Goal: Check status

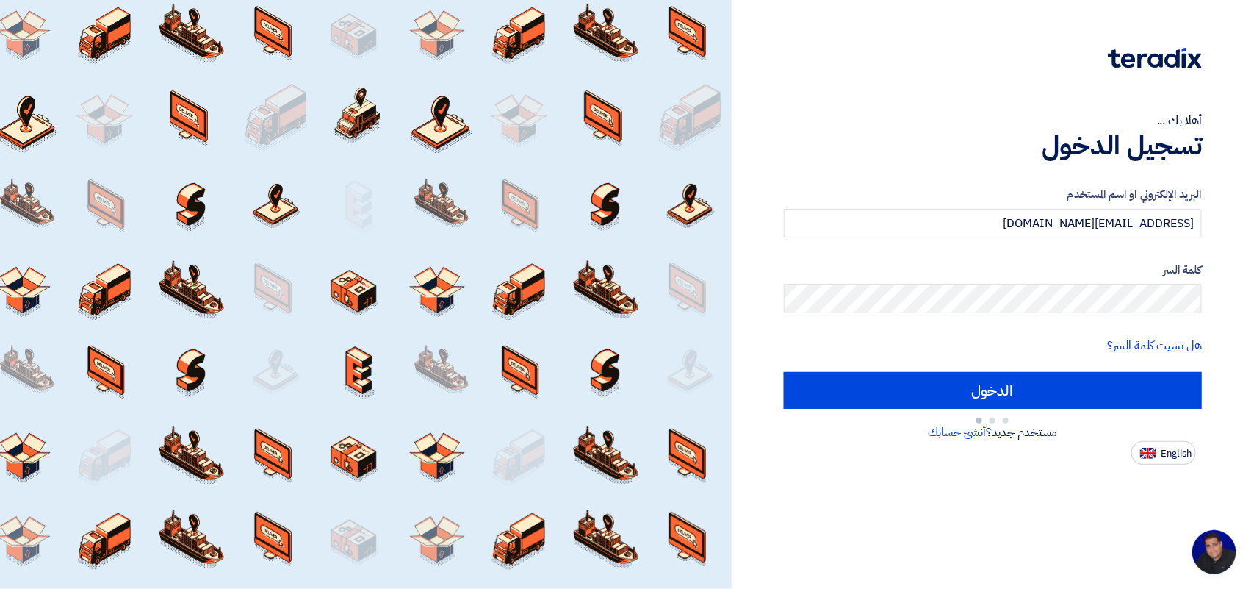
type input "Sign in"
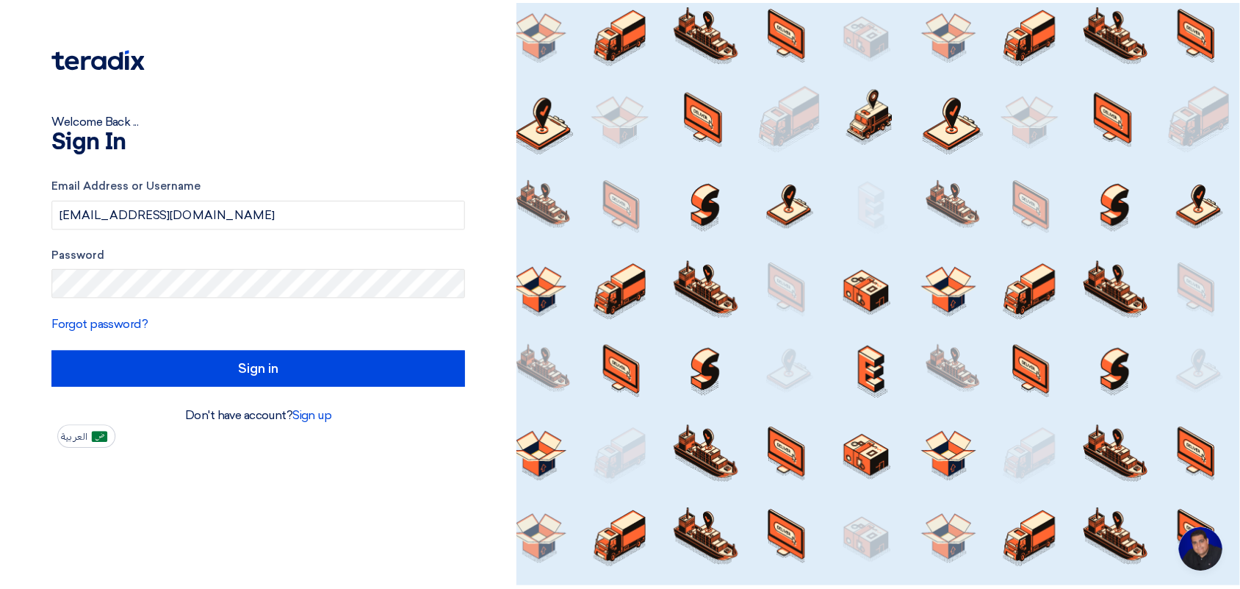
scroll to position [5, 0]
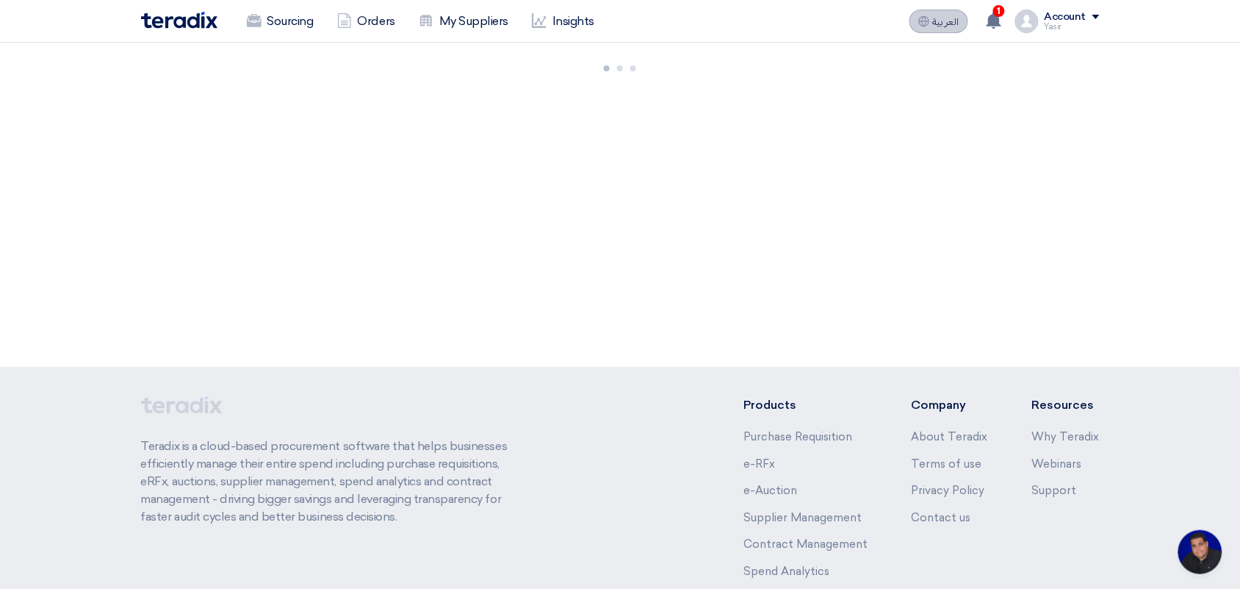
click at [941, 26] on span "العربية" at bounding box center [946, 22] width 26 height 10
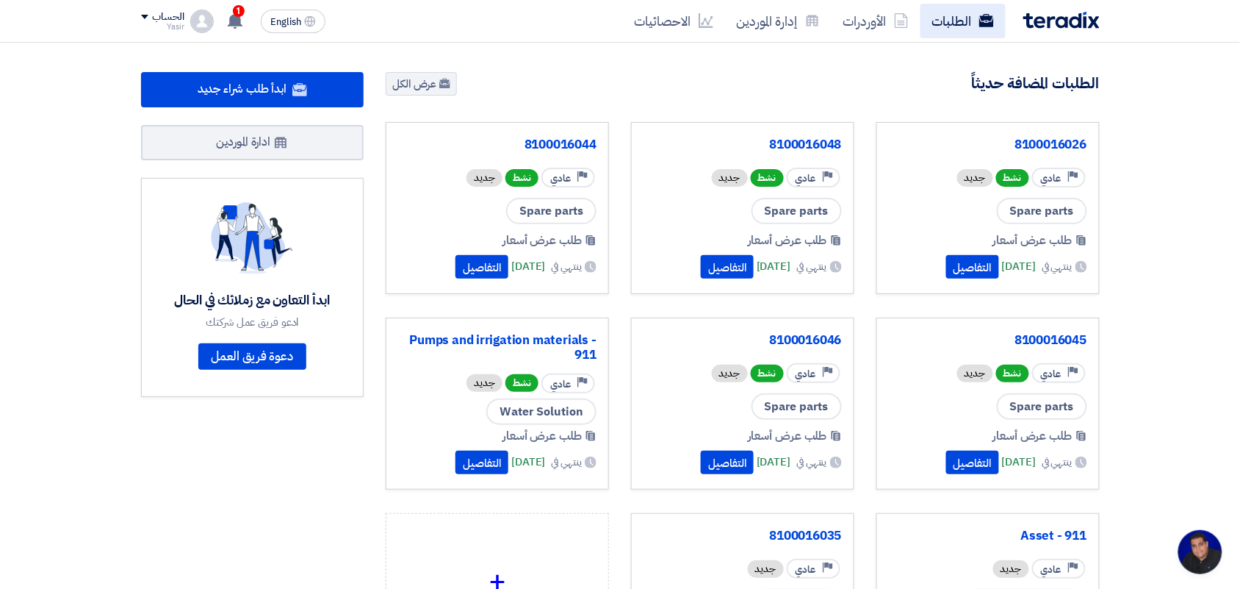
click at [971, 26] on link "الطلبات" at bounding box center [963, 21] width 85 height 35
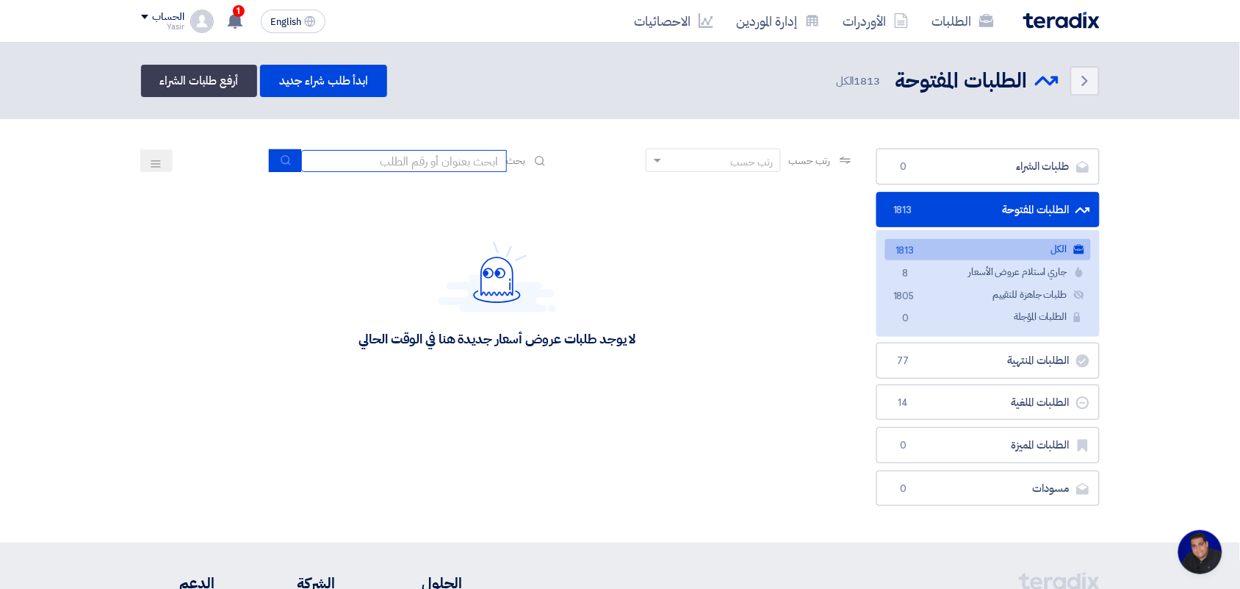
click at [476, 167] on input at bounding box center [404, 161] width 206 height 22
type input "8100015796"
click at [269, 155] on button "submit" at bounding box center [285, 160] width 32 height 23
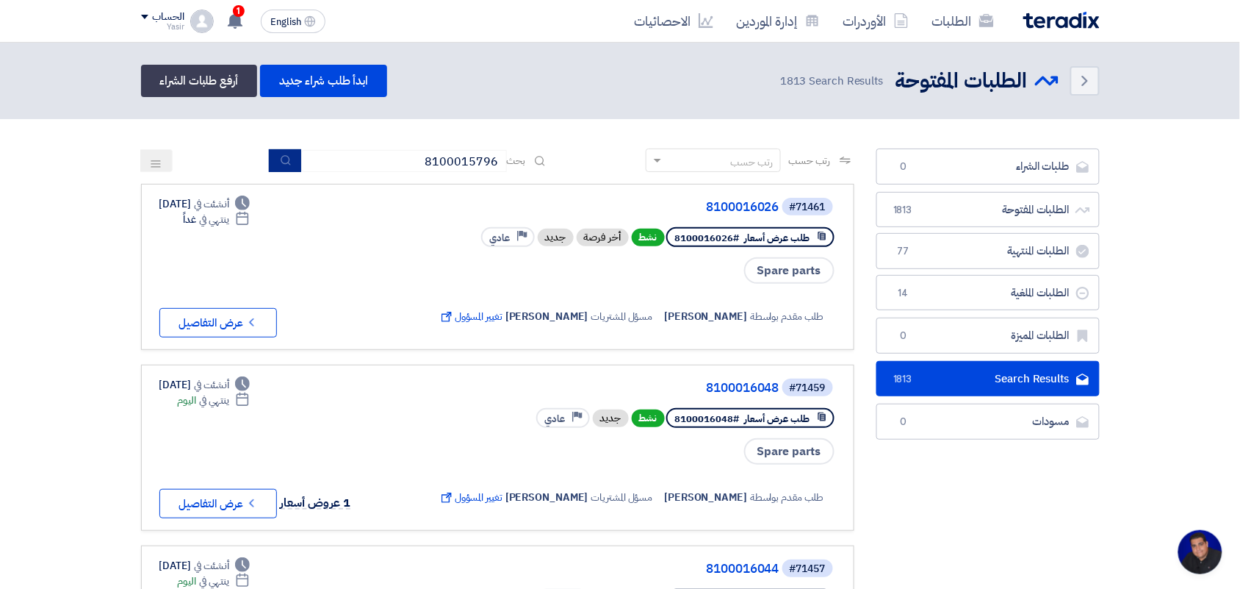
click at [284, 163] on icon "submit" at bounding box center [286, 160] width 12 height 12
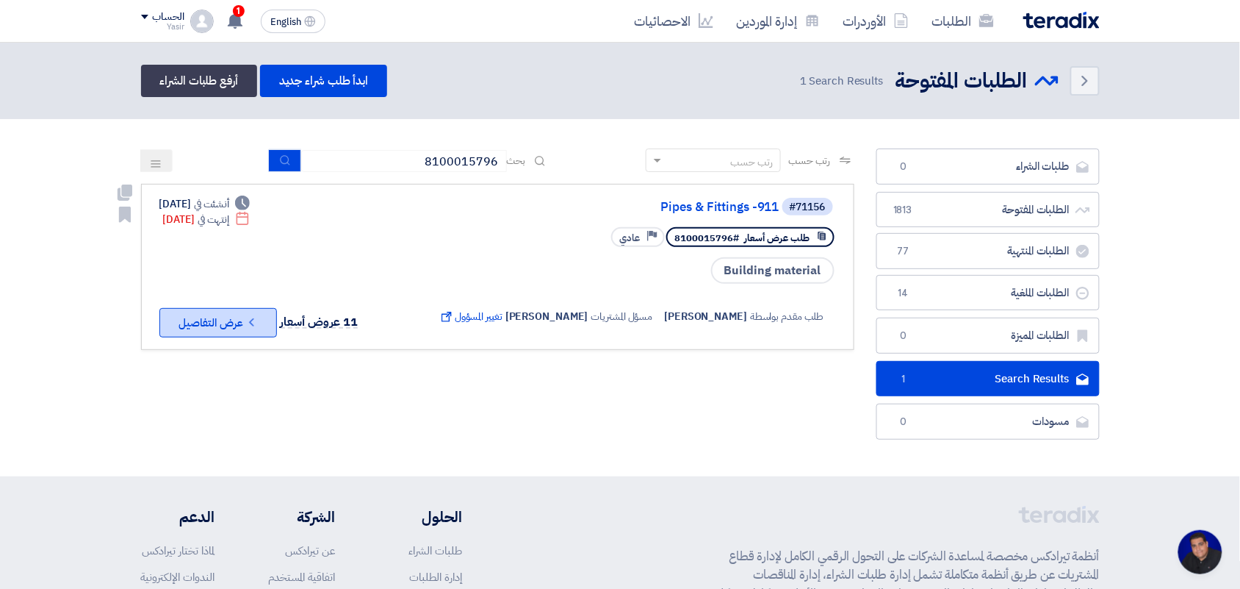
click at [245, 317] on button "Check details عرض التفاصيل" at bounding box center [218, 322] width 118 height 29
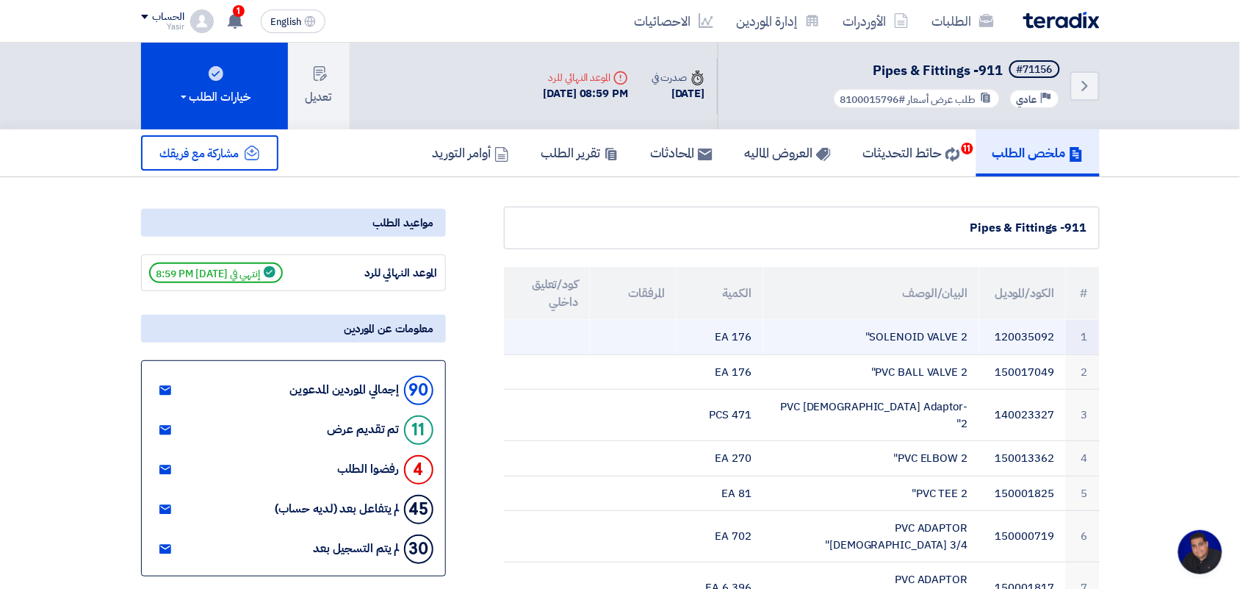
drag, startPoint x: 993, startPoint y: 331, endPoint x: 1014, endPoint y: 333, distance: 20.6
click at [1014, 333] on td "120035092" at bounding box center [1022, 337] width 87 height 35
drag, startPoint x: 1053, startPoint y: 337, endPoint x: 993, endPoint y: 333, distance: 60.4
click at [993, 333] on td "120035092" at bounding box center [1022, 337] width 87 height 35
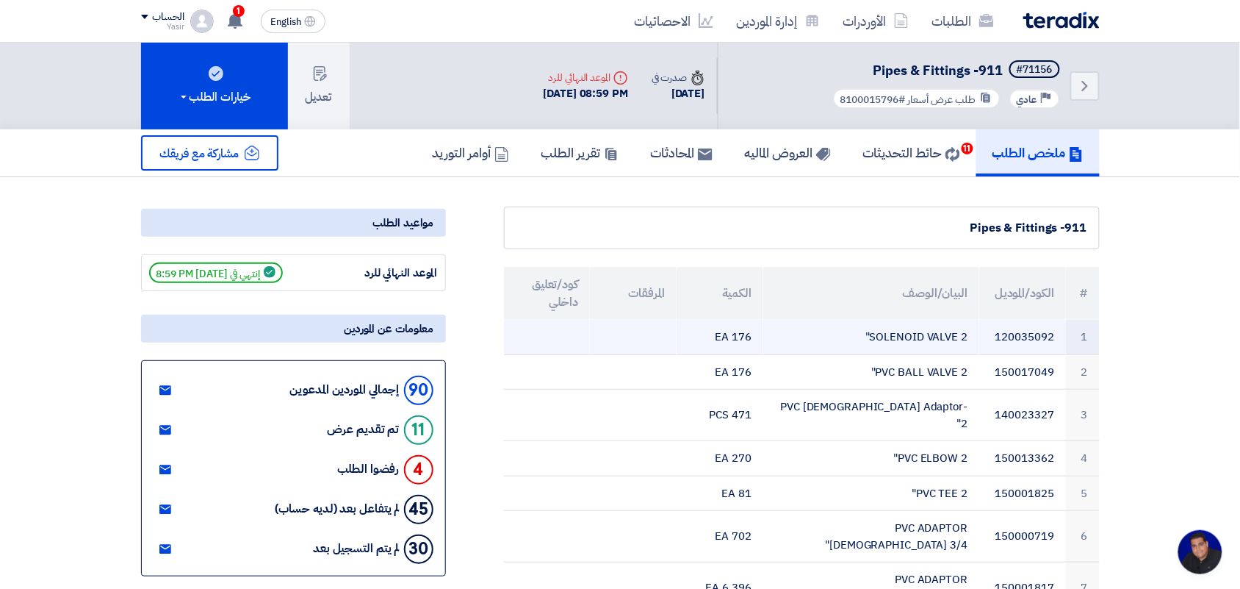
copy td "120035092"
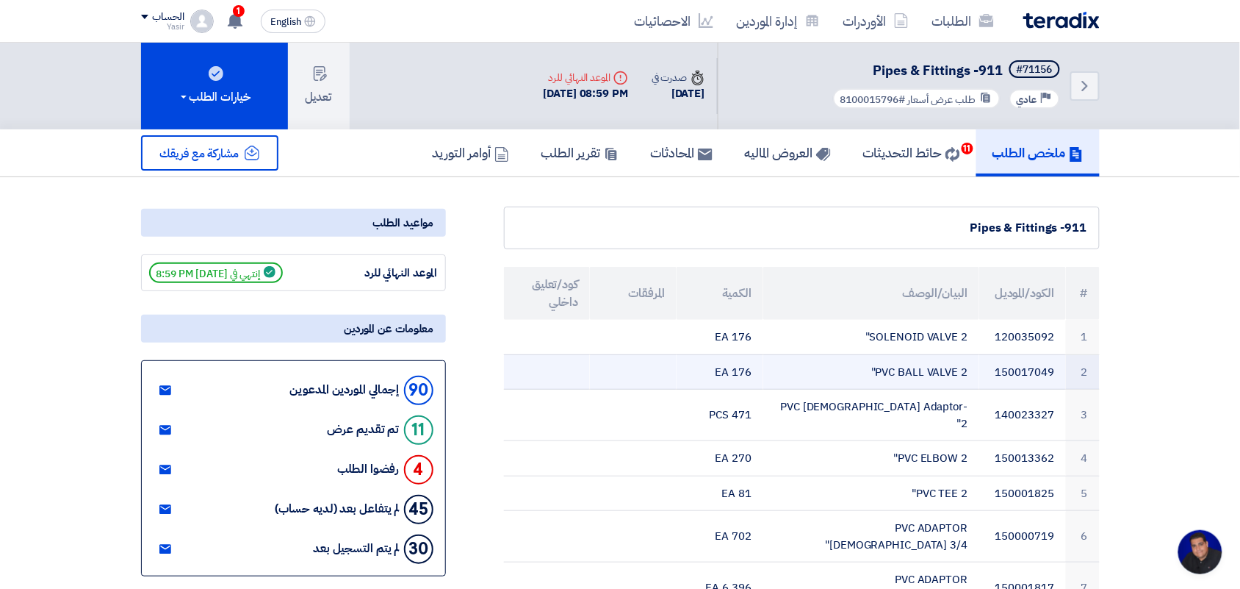
drag, startPoint x: 996, startPoint y: 370, endPoint x: 1054, endPoint y: 365, distance: 58.2
click at [1054, 365] on td "150017049" at bounding box center [1022, 371] width 87 height 35
copy td "150017049"
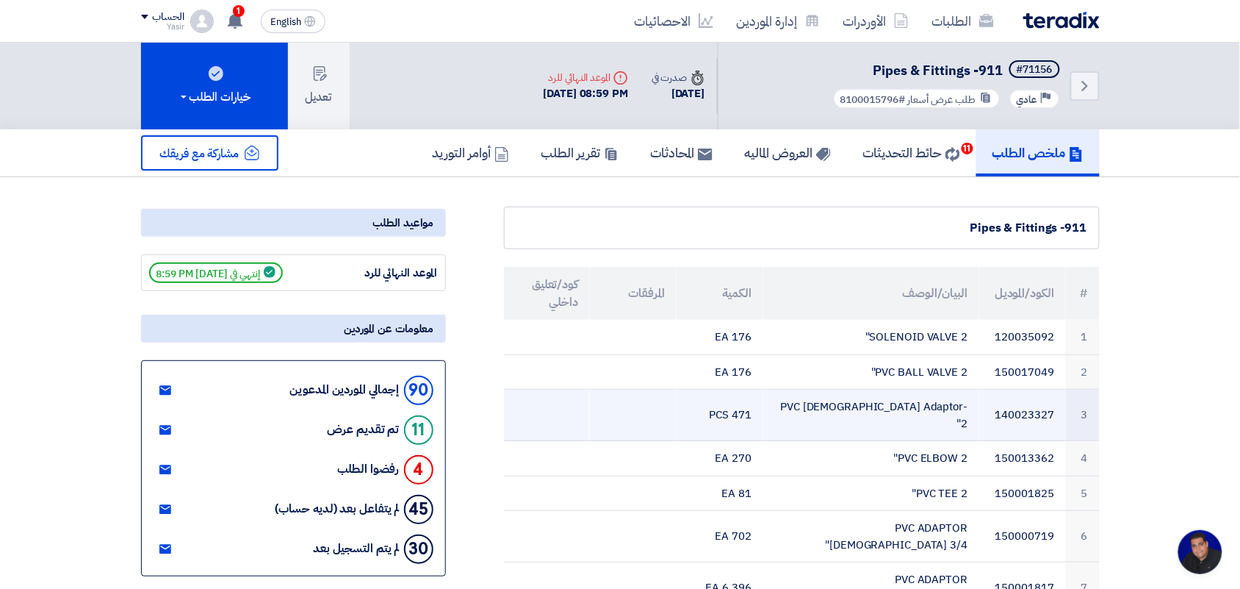
drag, startPoint x: 996, startPoint y: 403, endPoint x: 1056, endPoint y: 406, distance: 60.4
click at [1056, 406] on td "140023327" at bounding box center [1022, 414] width 87 height 51
copy td "140023327"
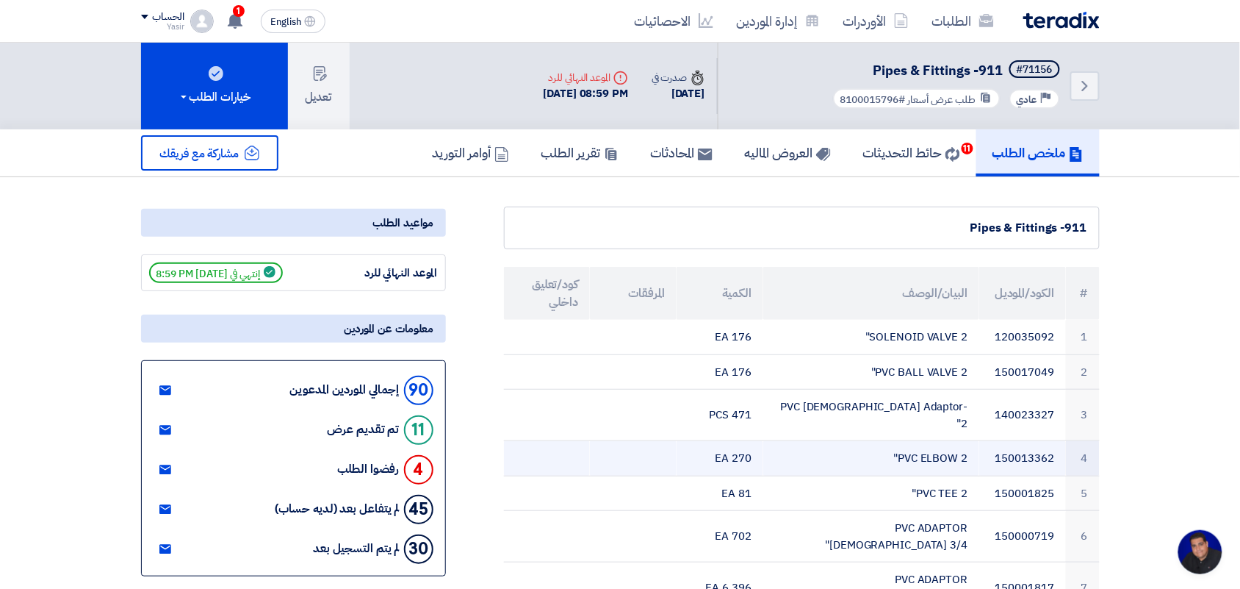
drag, startPoint x: 996, startPoint y: 445, endPoint x: 1056, endPoint y: 442, distance: 60.3
click at [1056, 442] on td "150013362" at bounding box center [1022, 458] width 87 height 35
copy td "150013362"
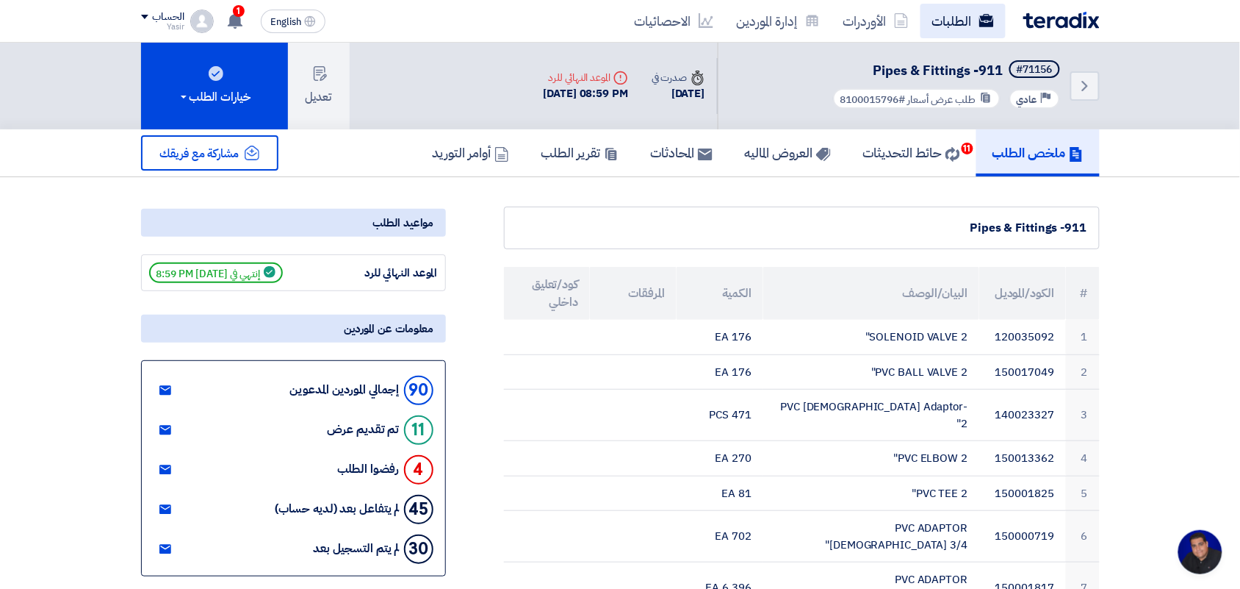
click at [952, 27] on link "الطلبات" at bounding box center [963, 21] width 85 height 35
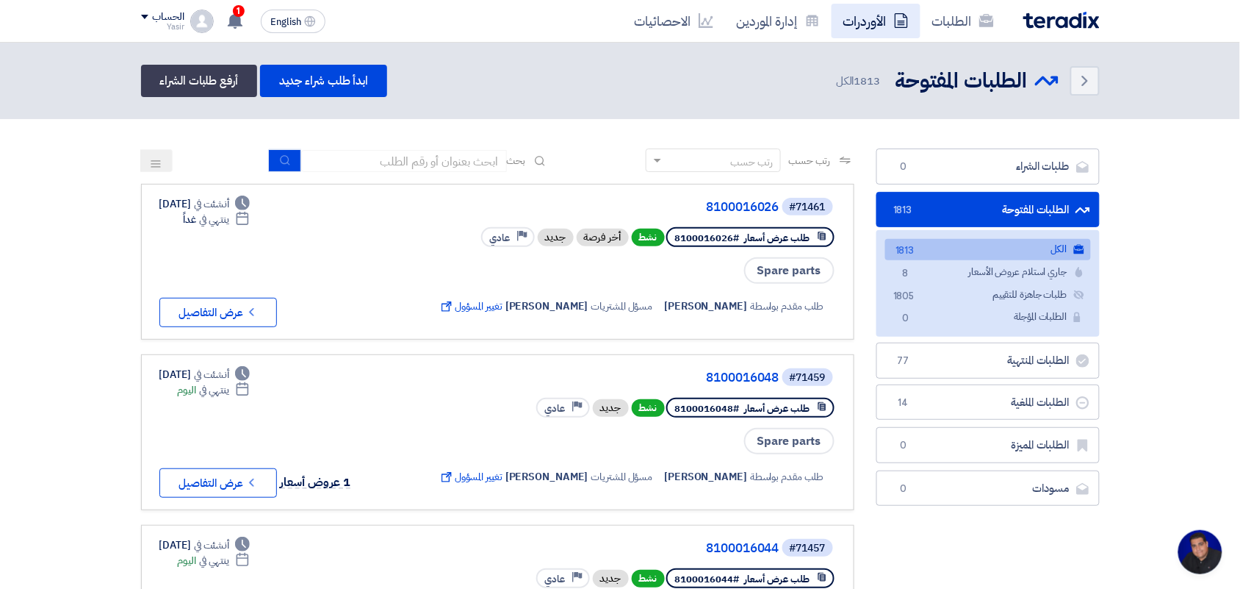
click at [897, 24] on icon at bounding box center [901, 20] width 15 height 15
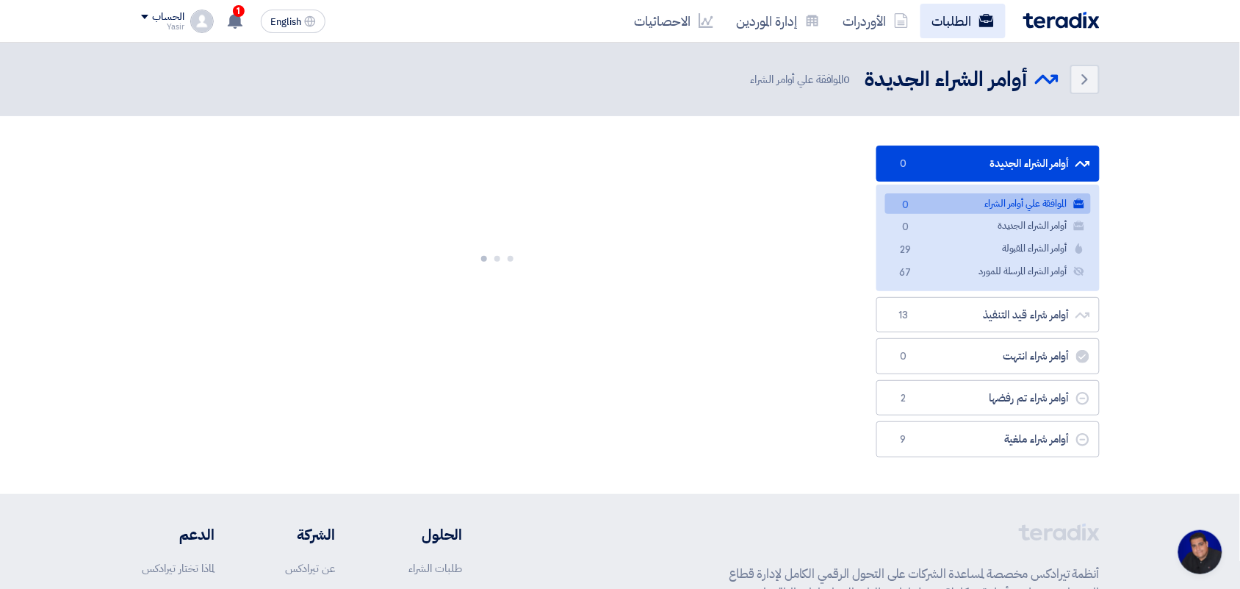
click at [931, 21] on link "الطلبات" at bounding box center [963, 21] width 85 height 35
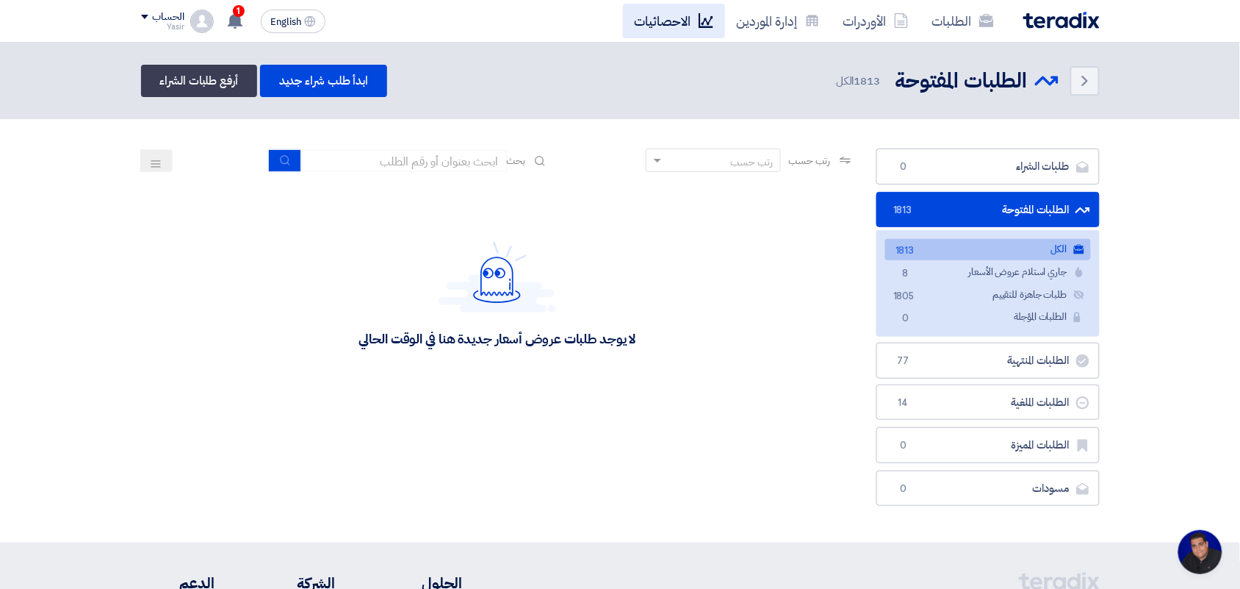
click at [637, 13] on link "الاحصائيات" at bounding box center [674, 21] width 102 height 35
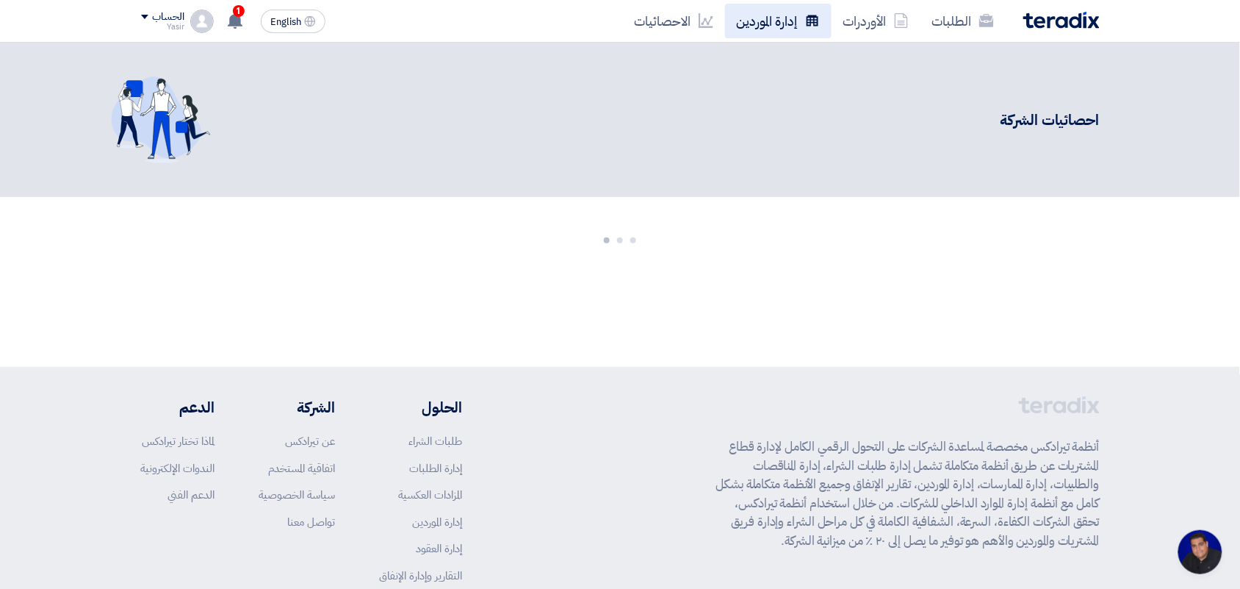
click at [746, 17] on link "إدارة الموردين" at bounding box center [778, 21] width 107 height 35
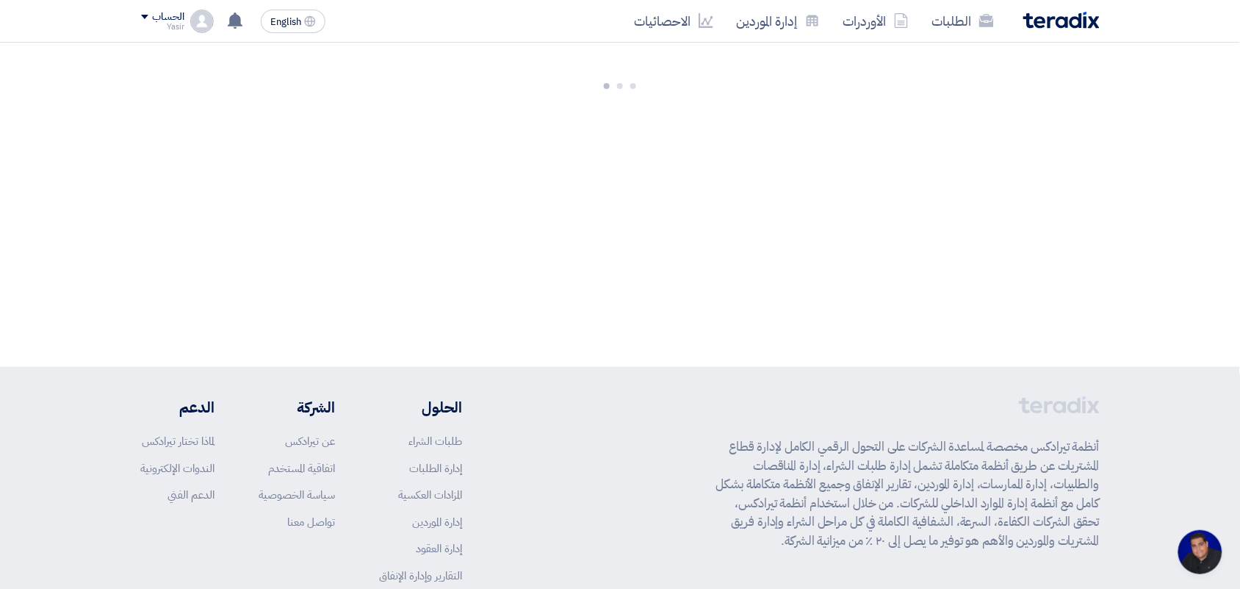
click at [865, 13] on link "الأوردرات" at bounding box center [876, 21] width 89 height 35
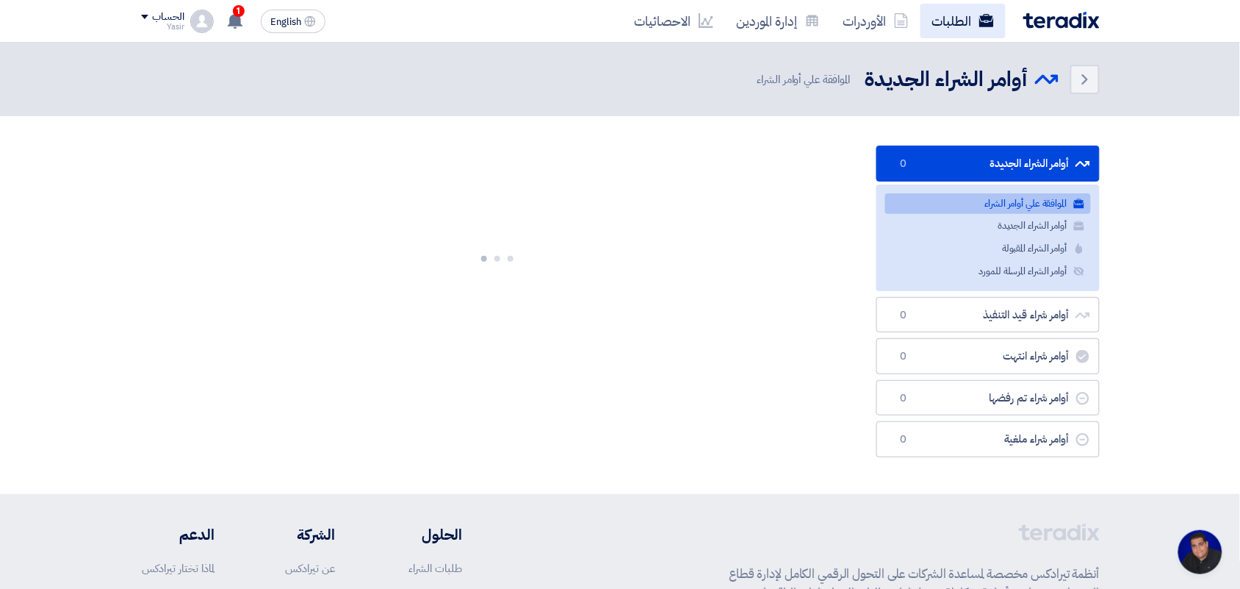
click at [974, 15] on link "الطلبات" at bounding box center [963, 21] width 85 height 35
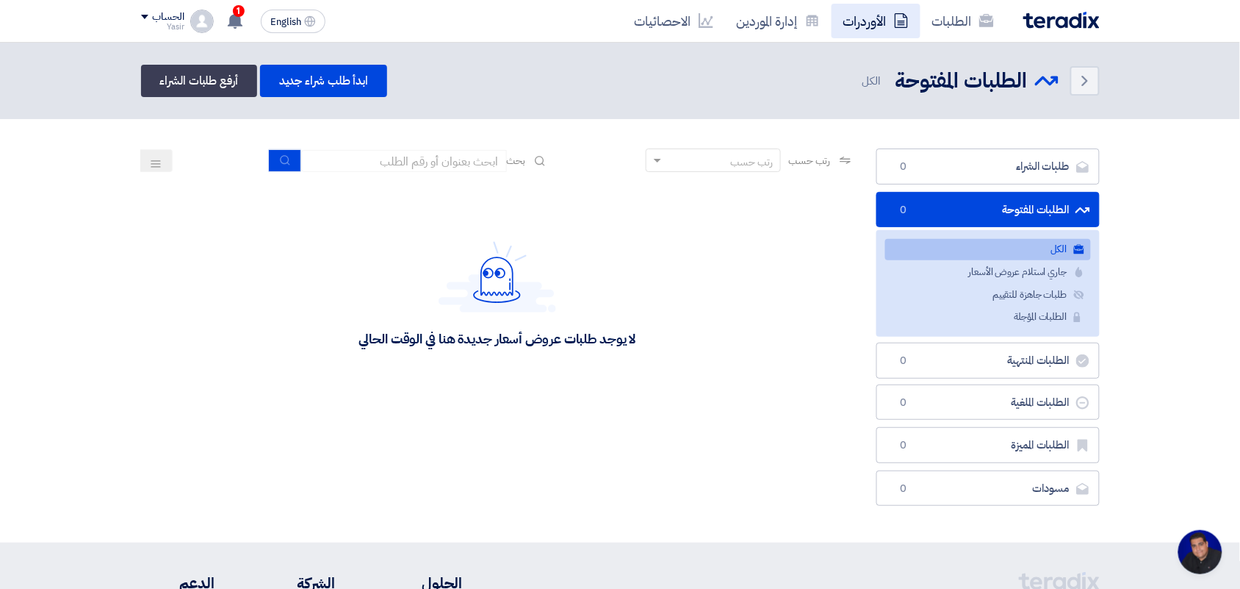
click at [838, 16] on link "الأوردرات" at bounding box center [876, 21] width 89 height 35
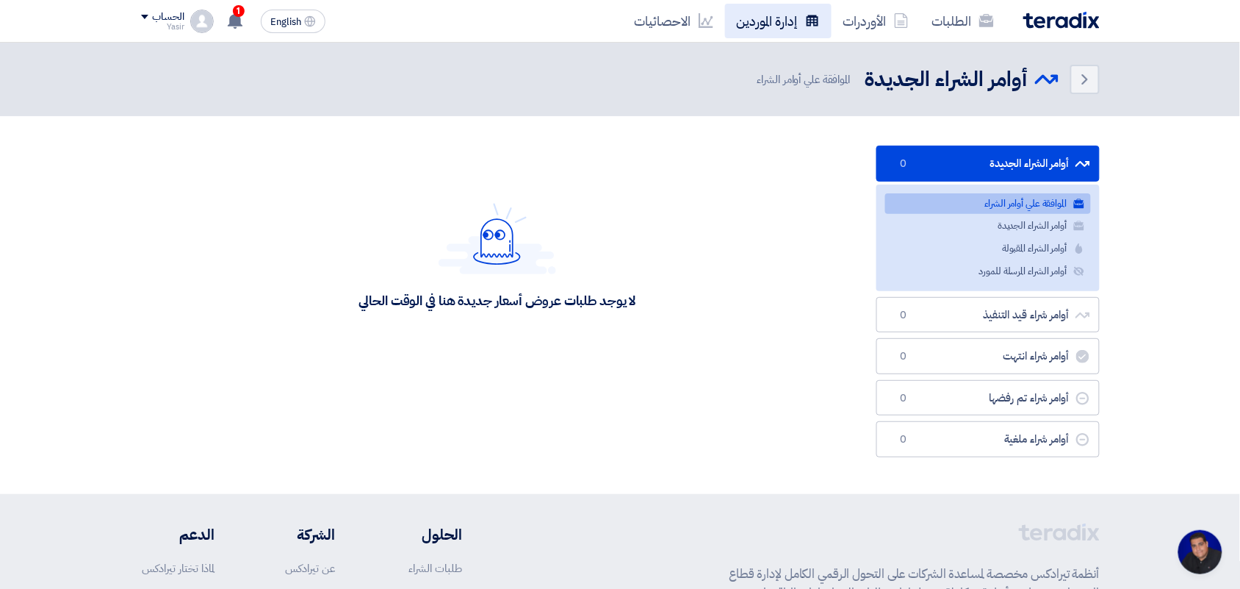
click at [794, 24] on link "إدارة الموردين" at bounding box center [778, 21] width 107 height 35
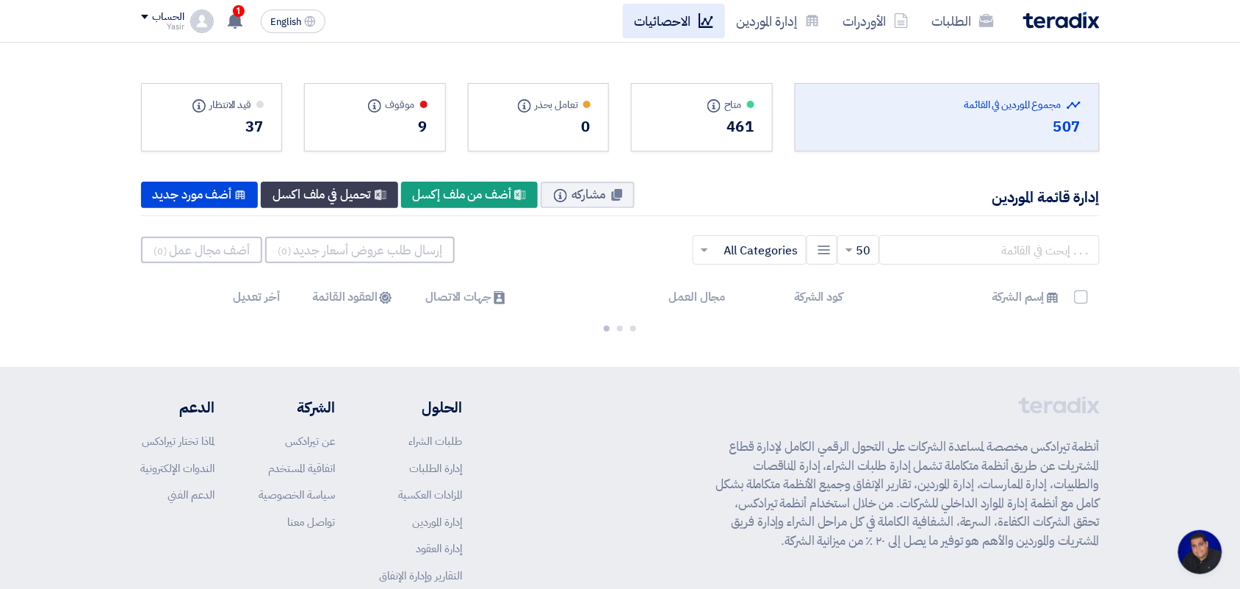
click at [706, 21] on icon at bounding box center [706, 20] width 15 height 15
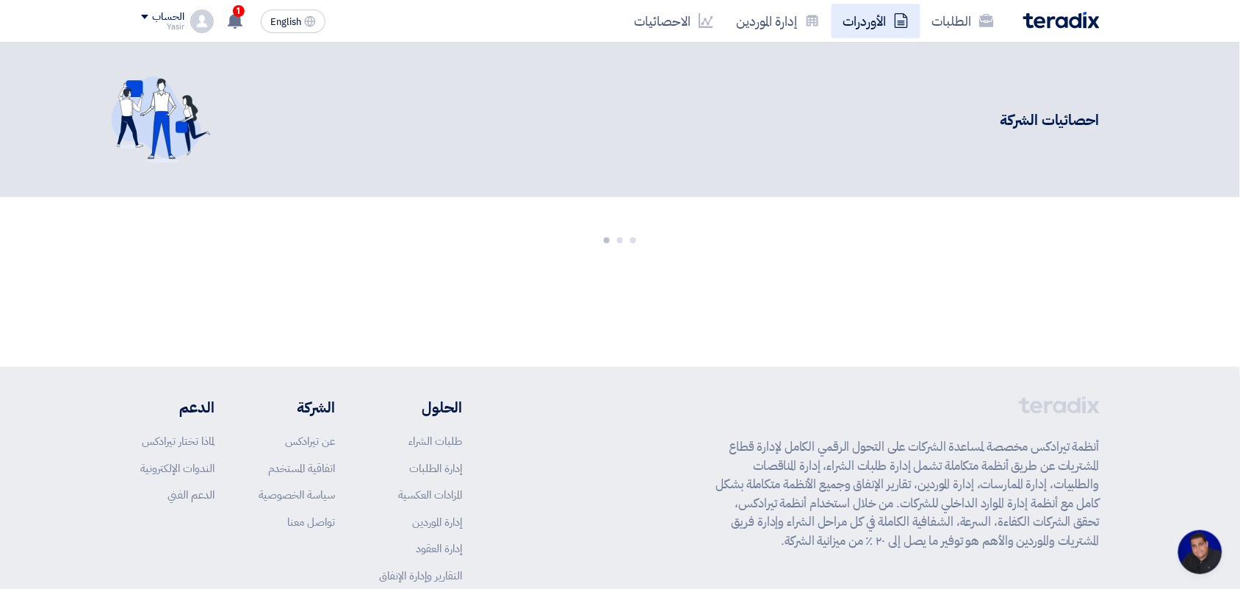
click at [840, 18] on link "الأوردرات" at bounding box center [876, 21] width 89 height 35
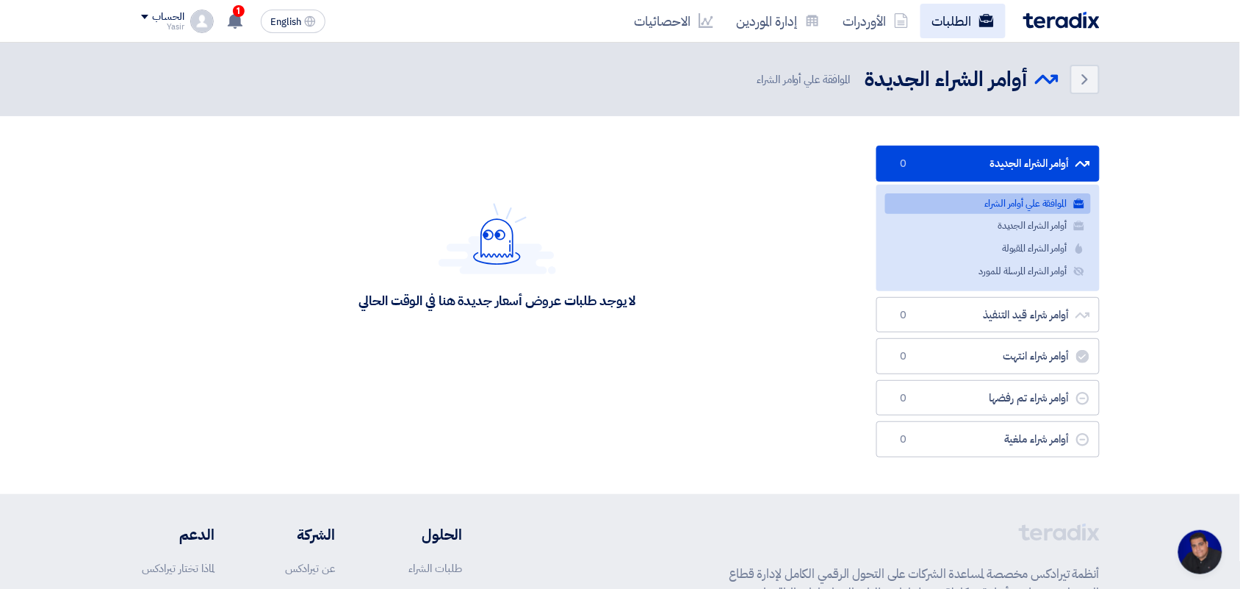
click at [956, 30] on link "الطلبات" at bounding box center [963, 21] width 85 height 35
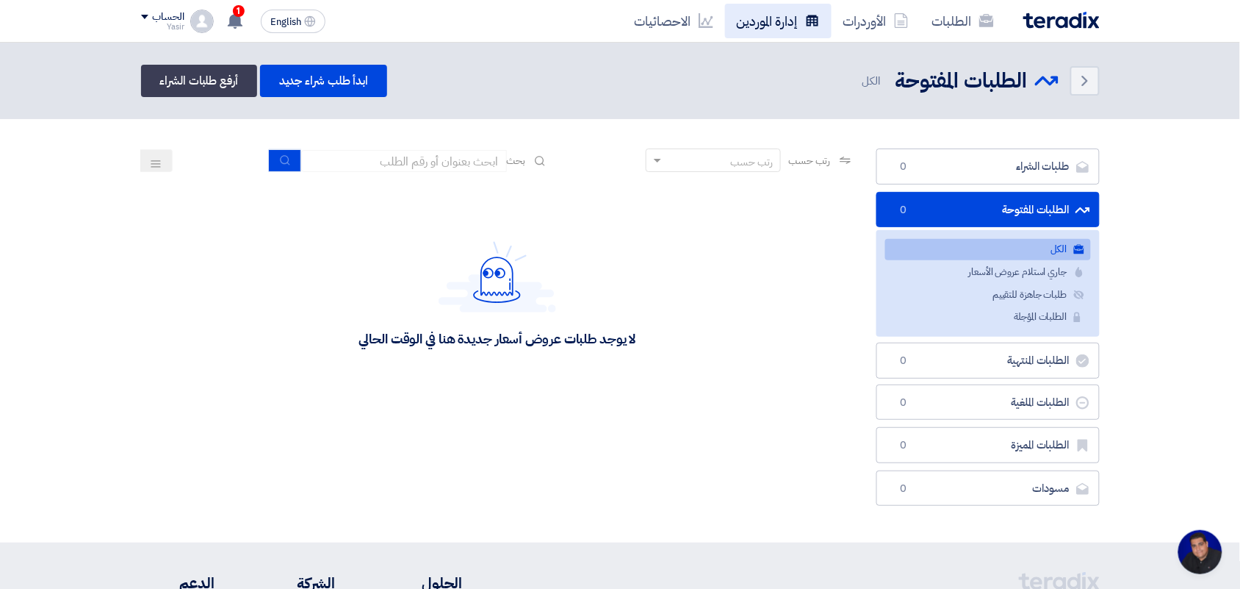
click at [747, 28] on link "إدارة الموردين" at bounding box center [778, 21] width 107 height 35
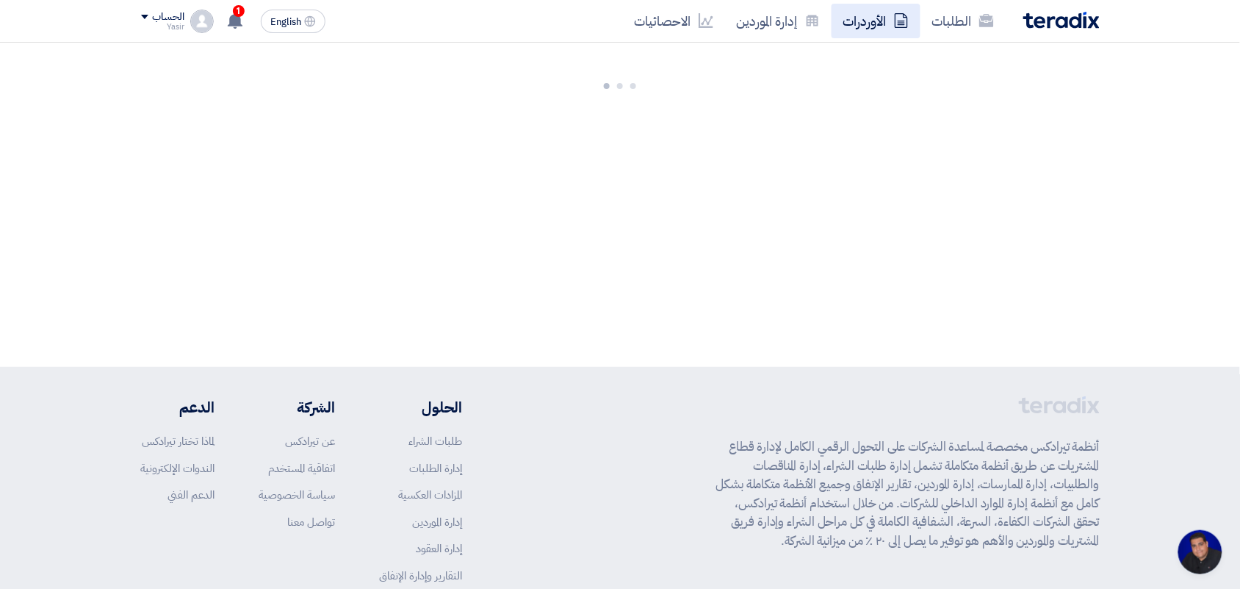
click at [904, 17] on icon at bounding box center [901, 20] width 15 height 15
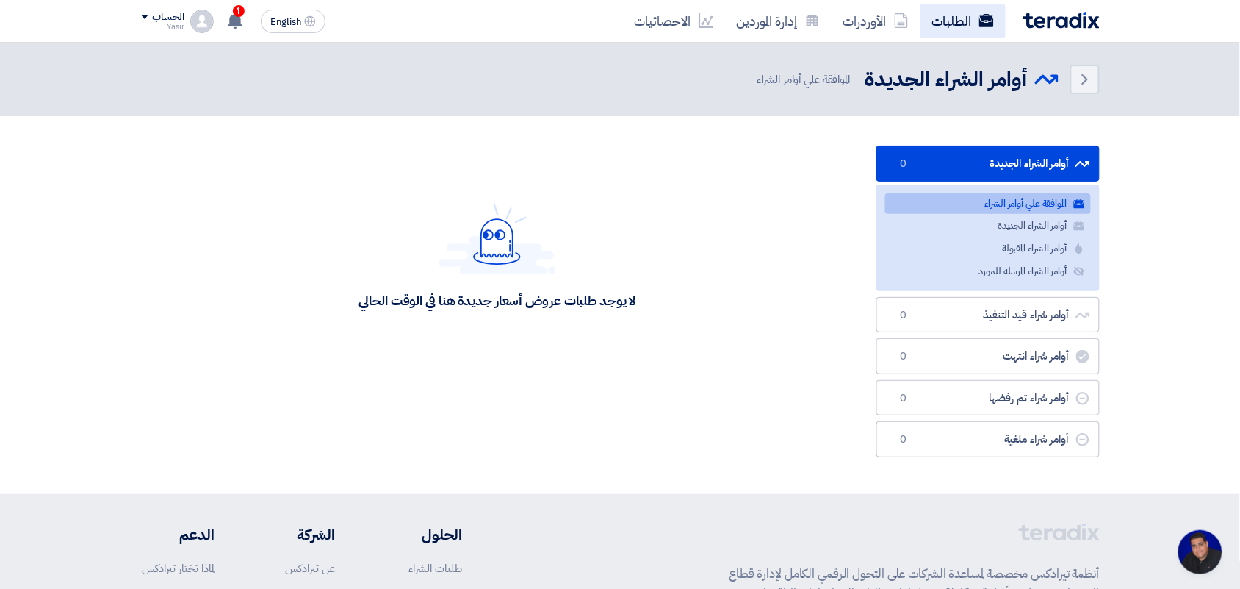
click at [946, 17] on link "الطلبات" at bounding box center [963, 21] width 85 height 35
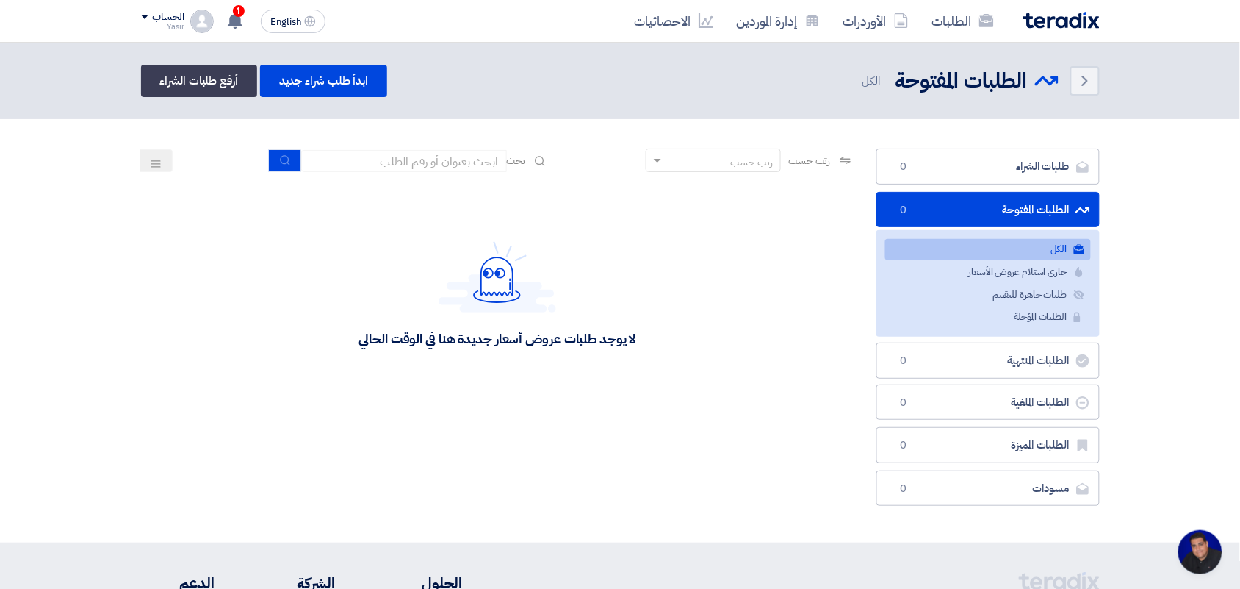
click at [475, 162] on input at bounding box center [404, 161] width 206 height 22
type input "8100015796"
click at [280, 162] on icon "submit" at bounding box center [286, 160] width 12 height 12
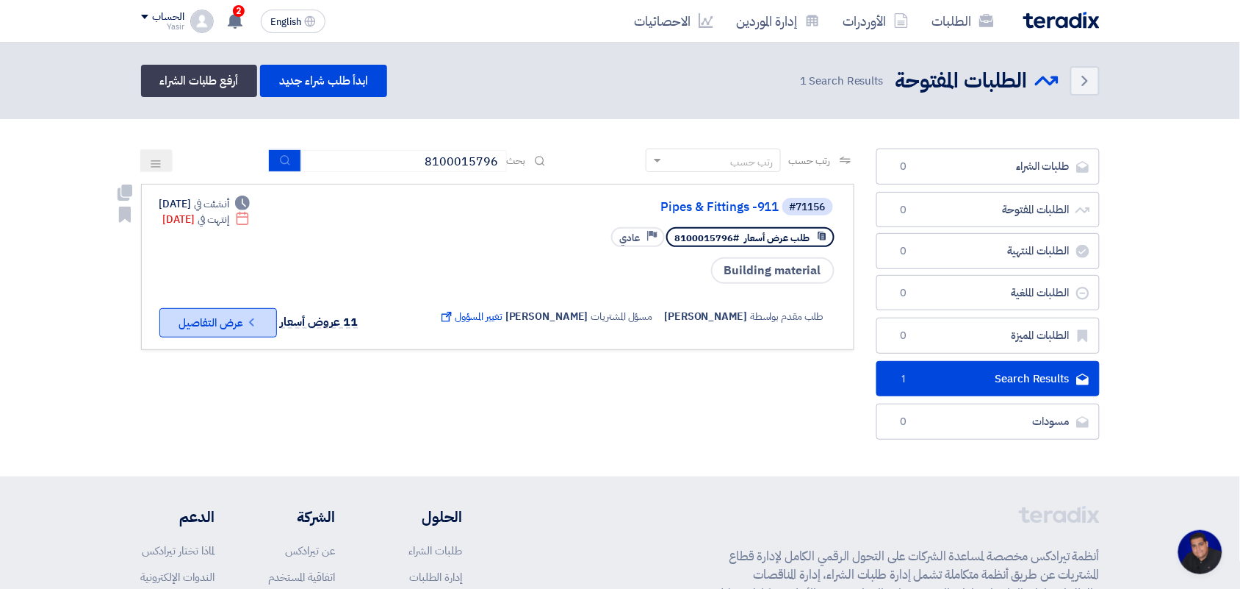
click at [263, 320] on button "Check details عرض التفاصيل" at bounding box center [218, 322] width 118 height 29
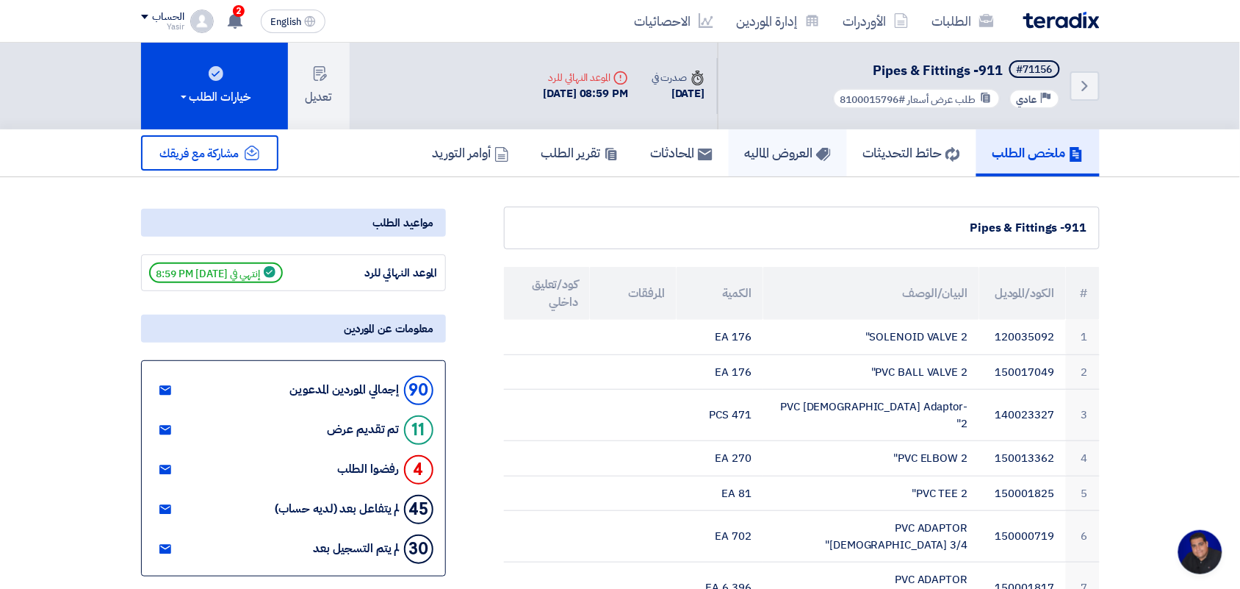
click at [760, 147] on h5 "العروض الماليه" at bounding box center [788, 152] width 86 height 17
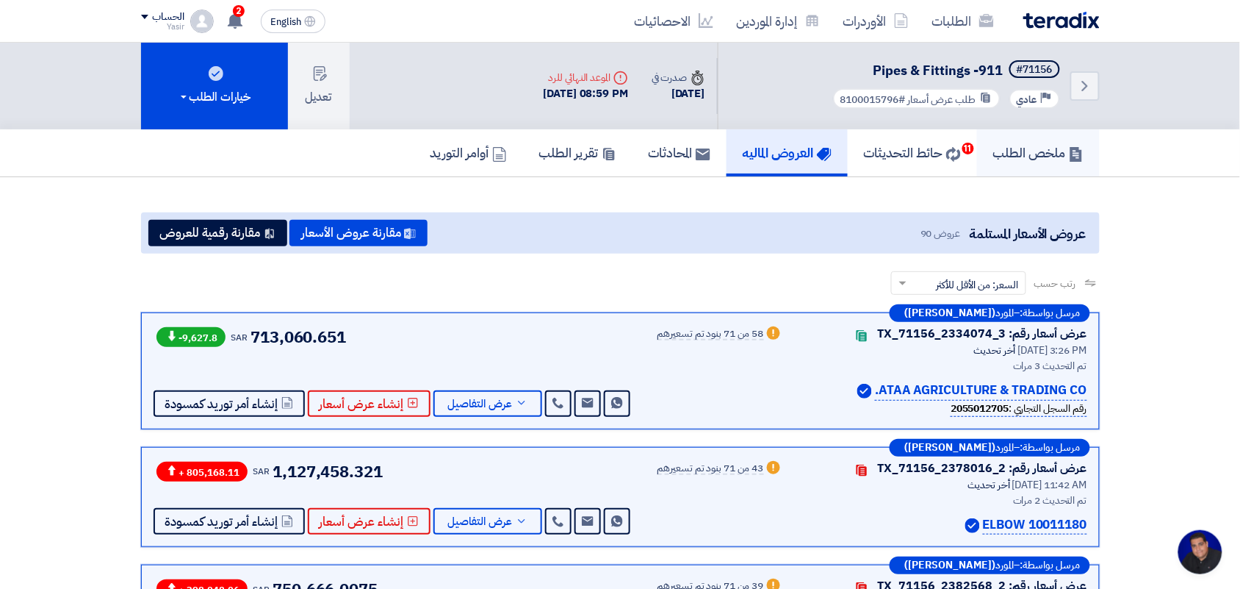
click at [1008, 158] on h5 "ملخص الطلب" at bounding box center [1038, 152] width 90 height 17
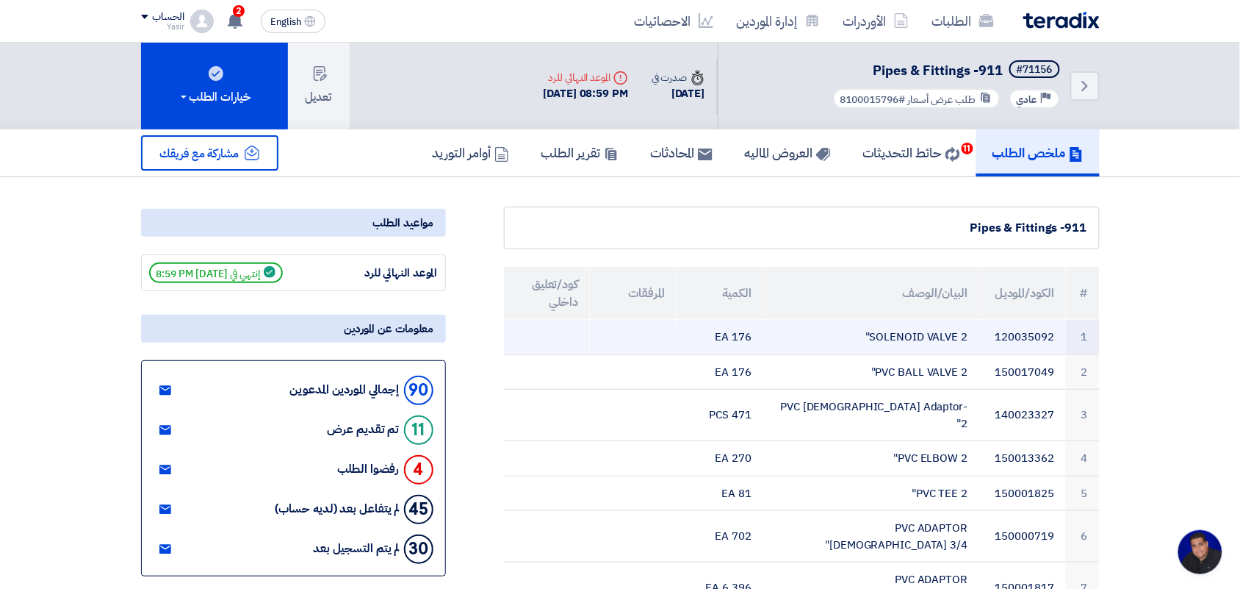
drag, startPoint x: 996, startPoint y: 334, endPoint x: 1063, endPoint y: 339, distance: 67.0
click at [1063, 339] on td "120035092" at bounding box center [1022, 337] width 87 height 35
copy td "120035092"
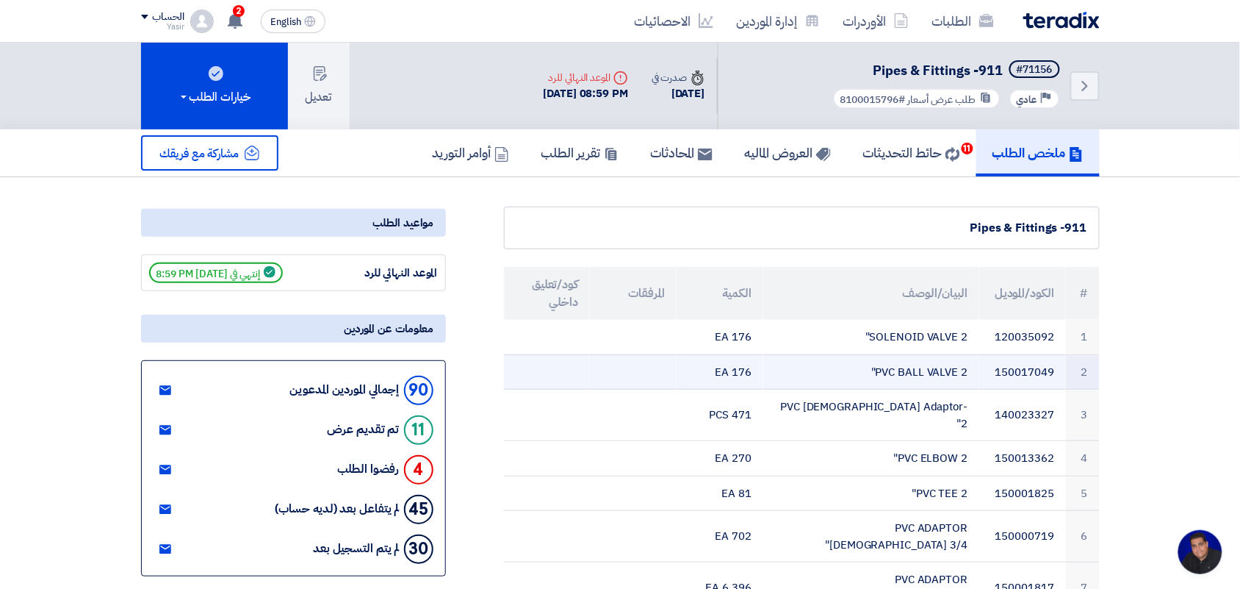
drag, startPoint x: 997, startPoint y: 370, endPoint x: 1062, endPoint y: 372, distance: 64.7
click at [1062, 372] on td "150017049" at bounding box center [1022, 371] width 87 height 35
copy td "150017049"
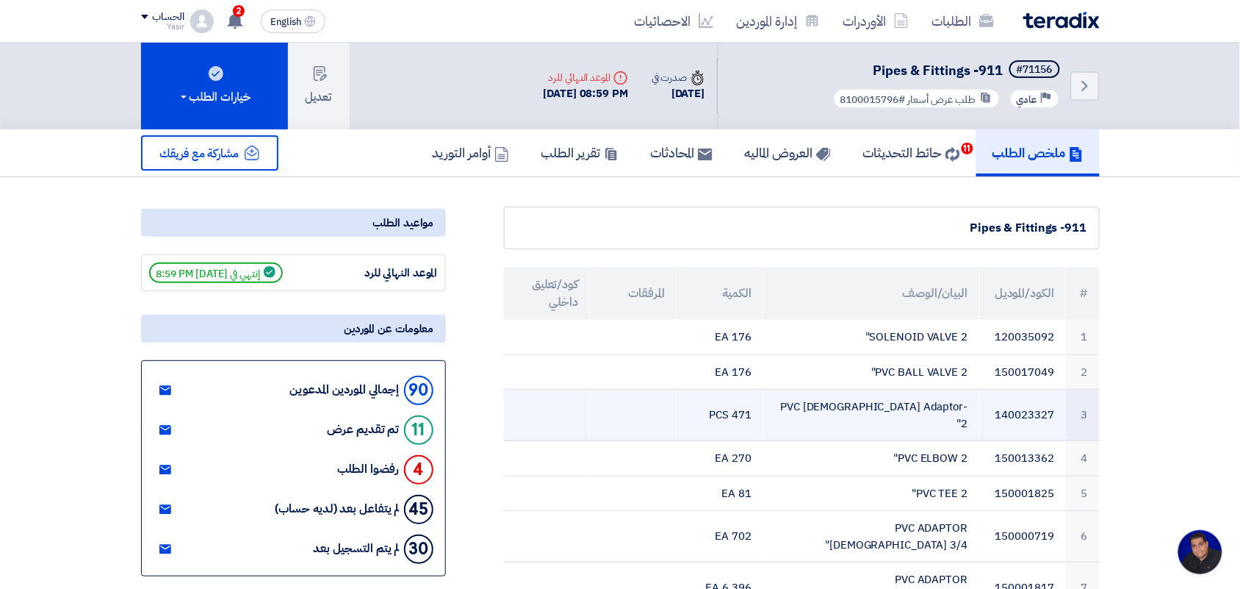
drag, startPoint x: 998, startPoint y: 405, endPoint x: 1051, endPoint y: 404, distance: 53.6
click at [1051, 404] on td "140023327" at bounding box center [1022, 414] width 87 height 51
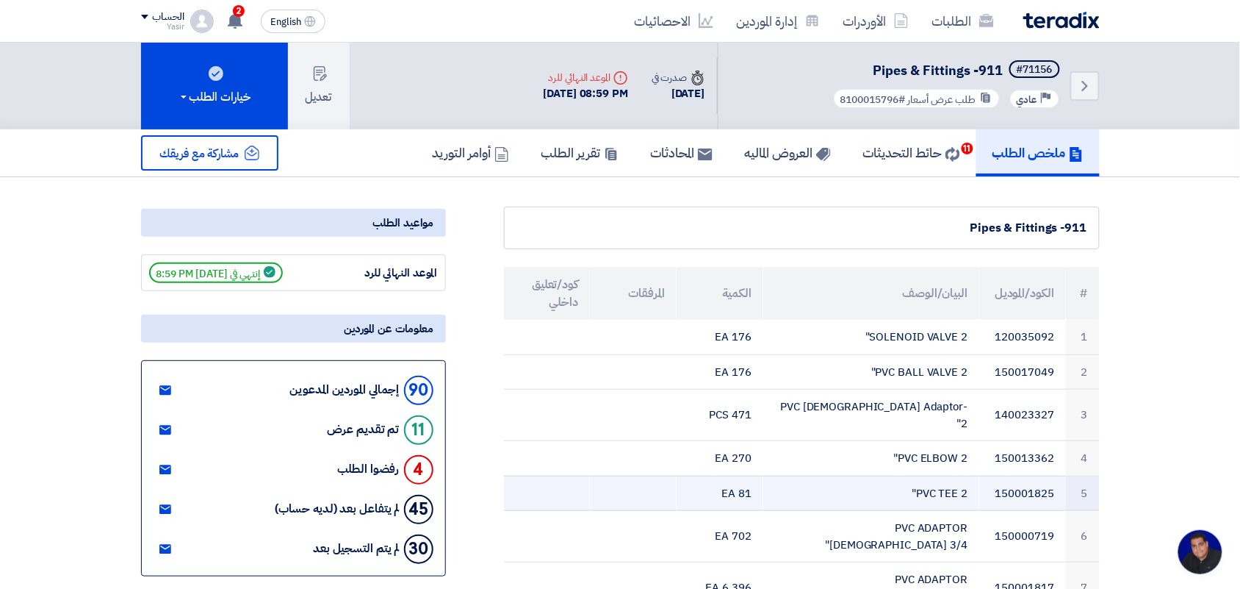
copy td "140023327"
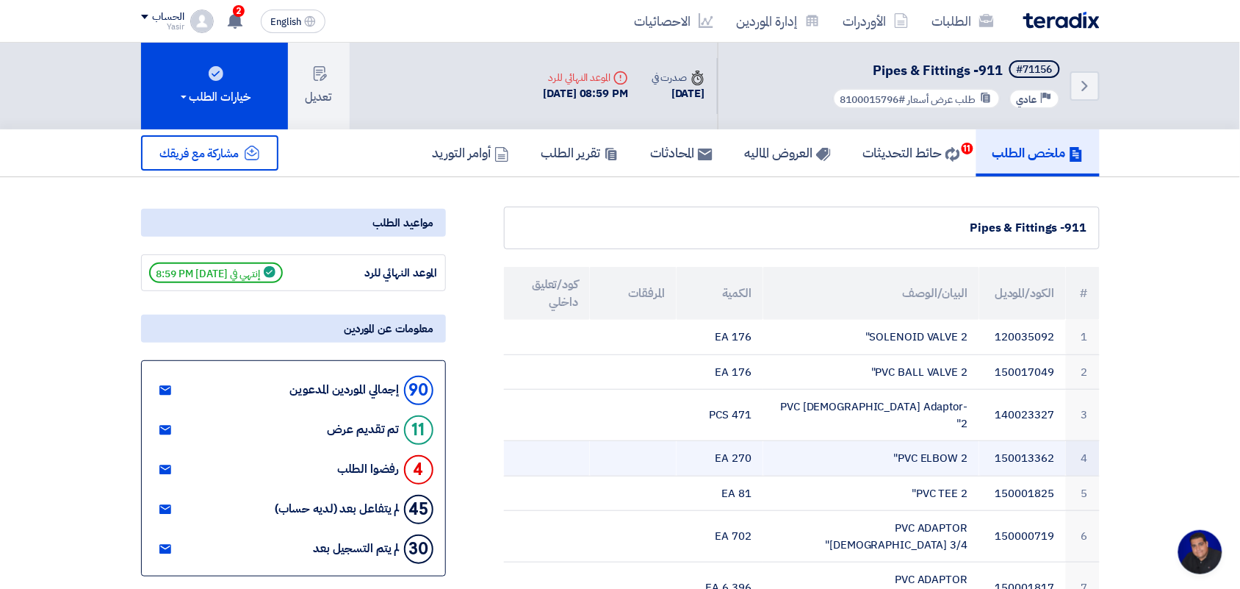
click at [998, 441] on td "150013362" at bounding box center [1022, 458] width 87 height 35
drag, startPoint x: 998, startPoint y: 439, endPoint x: 1056, endPoint y: 436, distance: 58.2
click at [1056, 441] on td "150013362" at bounding box center [1022, 458] width 87 height 35
copy td "150013362"
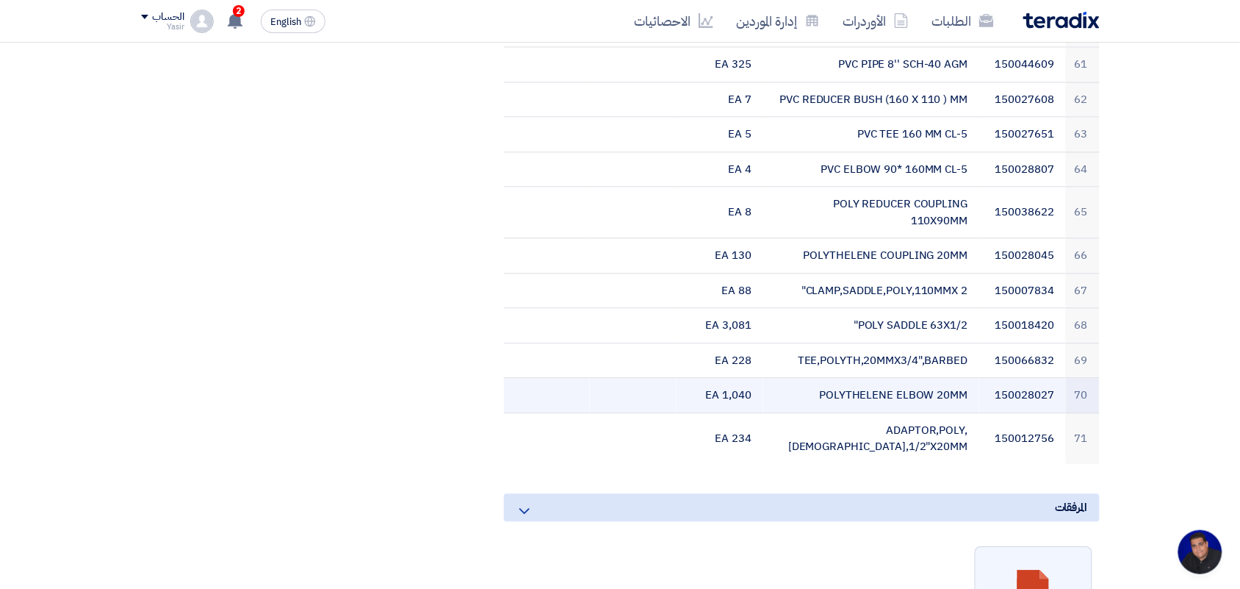
scroll to position [2535, 0]
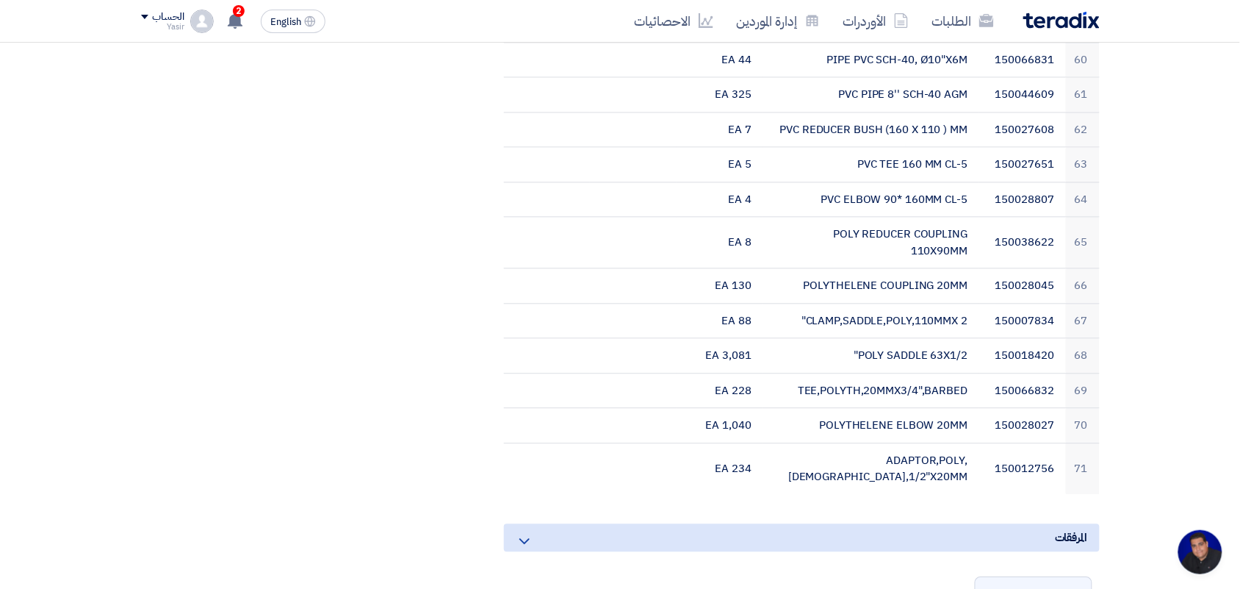
drag, startPoint x: 578, startPoint y: 313, endPoint x: 187, endPoint y: 303, distance: 391.0
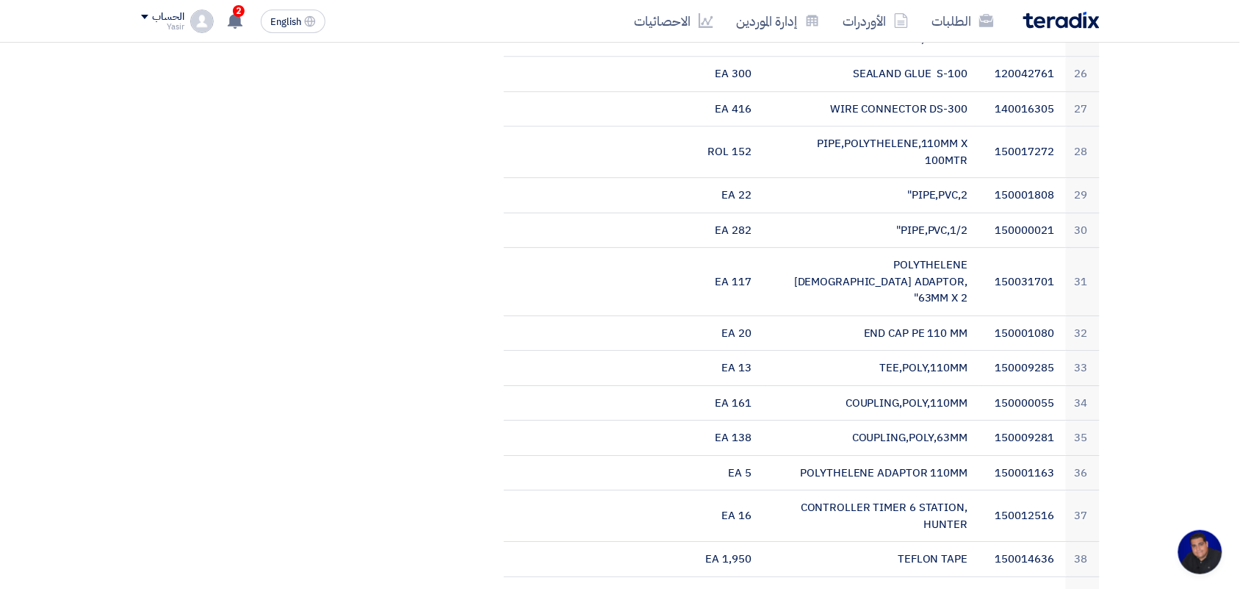
scroll to position [1255, 0]
